Goal: Find specific page/section: Find specific page/section

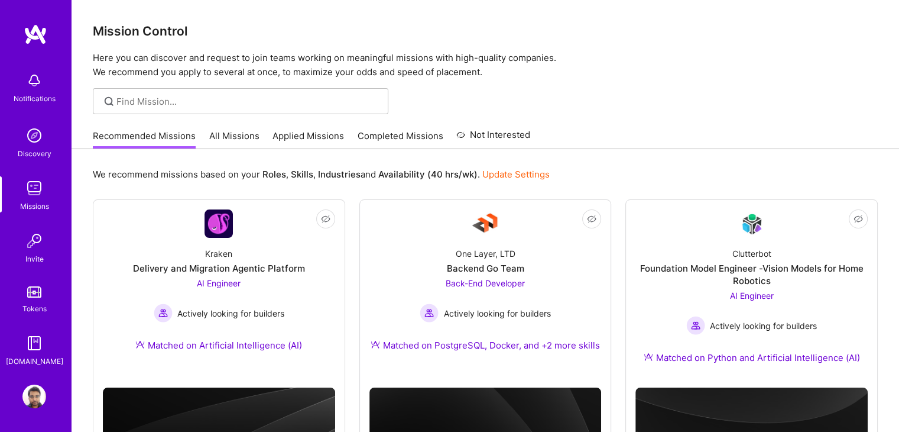
scroll to position [125, 0]
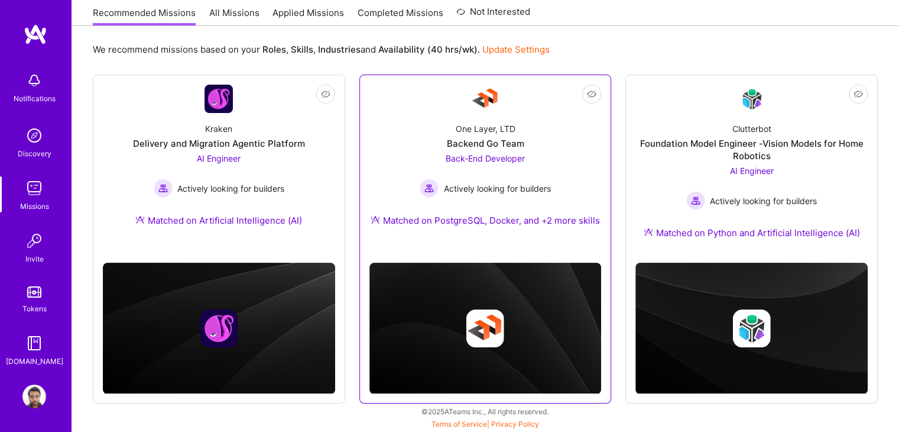
click at [540, 164] on div "Back-End Developer Actively looking for builders" at bounding box center [485, 175] width 131 height 46
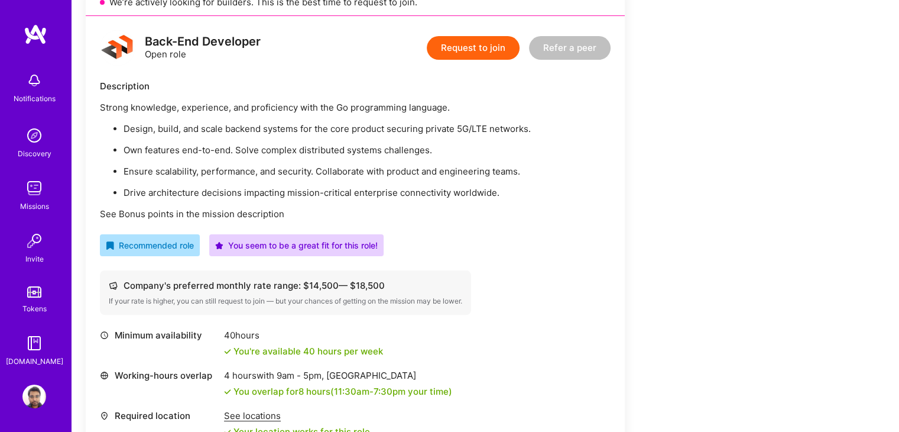
scroll to position [286, 0]
